Goal: Transaction & Acquisition: Obtain resource

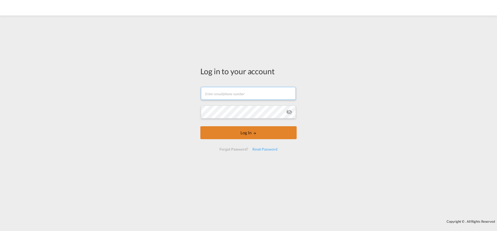
type input "[EMAIL_ADDRESS][PERSON_NAME][DOMAIN_NAME]"
click at [225, 131] on button "Log In" at bounding box center [248, 132] width 96 height 13
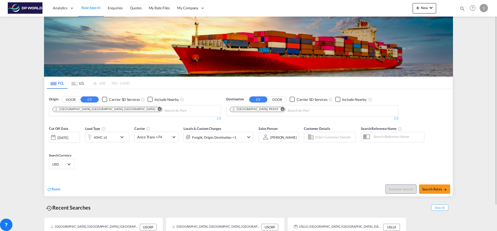
click at [158, 110] on md-icon "Remove" at bounding box center [160, 109] width 4 height 4
click at [90, 111] on input "Chips input." at bounding box center [77, 111] width 49 height 8
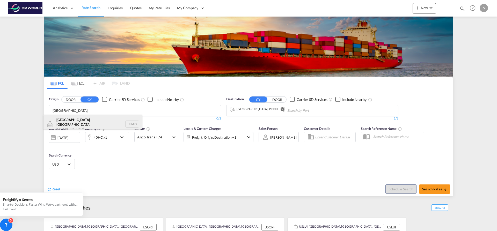
type input "[GEOGRAPHIC_DATA]"
click at [89, 118] on div "[GEOGRAPHIC_DATA] , [GEOGRAPHIC_DATA] [GEOGRAPHIC_DATA] USMES" at bounding box center [92, 124] width 98 height 19
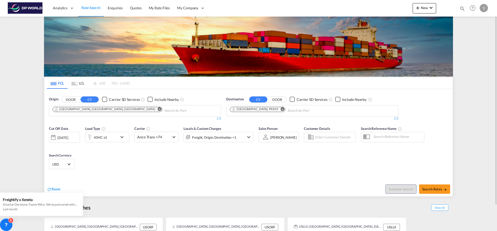
click at [280, 109] on md-icon "Remove" at bounding box center [282, 109] width 4 height 4
click at [261, 109] on input "Chips input." at bounding box center [254, 111] width 49 height 8
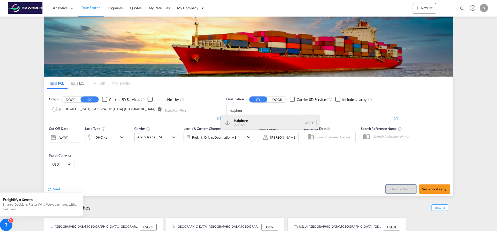
type input "haiphon"
click at [260, 125] on div "Haiphon g Viet Nam VNHPH" at bounding box center [270, 123] width 98 height 16
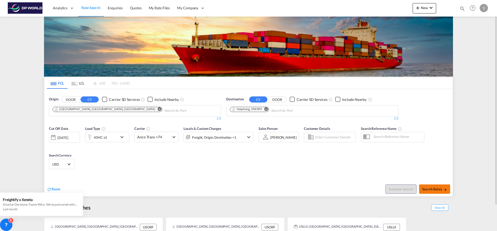
click at [427, 187] on span "Search Rates" at bounding box center [434, 189] width 25 height 4
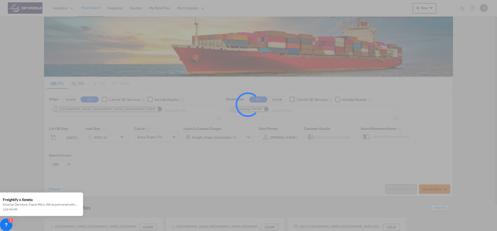
type input "USMES to VNHPH / [DATE]"
